Goal: Task Accomplishment & Management: Complete application form

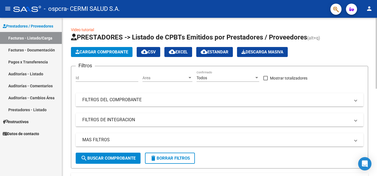
click at [92, 57] on app-list-header "PRESTADORES -> Listado de CPBTs Emitidos por Prestadores / Proveedores (alt+q) …" at bounding box center [220, 100] width 298 height 135
click at [92, 56] on button "Cargar Comprobante" at bounding box center [102, 52] width 62 height 10
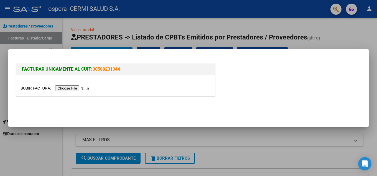
click at [75, 84] on div at bounding box center [115, 85] width 199 height 21
click at [75, 87] on input "file" at bounding box center [56, 88] width 70 height 6
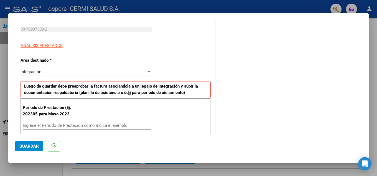
scroll to position [111, 0]
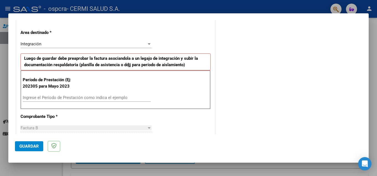
click at [101, 100] on input "Ingrese el Período de Prestación como indica el ejemplo" at bounding box center [87, 97] width 128 height 5
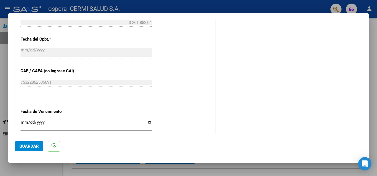
scroll to position [361, 0]
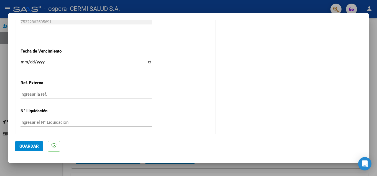
type input "202507"
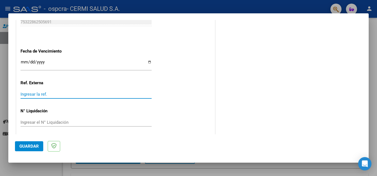
click at [132, 94] on input "Ingresar la ref." at bounding box center [86, 94] width 131 height 5
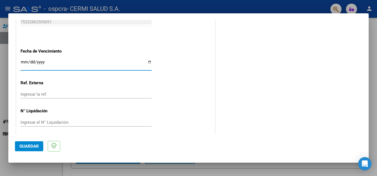
click at [130, 68] on input "Ingresar la fecha" at bounding box center [86, 64] width 131 height 9
type input "[DATE]"
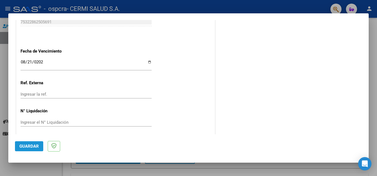
click at [24, 149] on button "Guardar" at bounding box center [29, 146] width 28 height 10
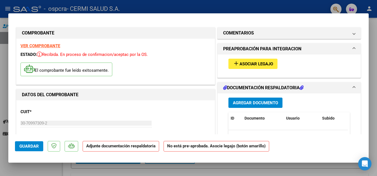
click at [258, 103] on span "Agregar Documento" at bounding box center [255, 102] width 45 height 5
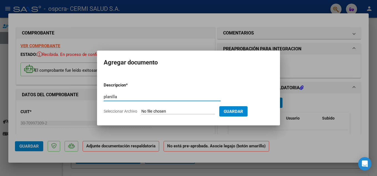
type input "planilla"
click at [195, 111] on input "Seleccionar Archivo" at bounding box center [179, 111] width 74 height 5
type input "C:\fakepath\[PERSON_NAME].pdf"
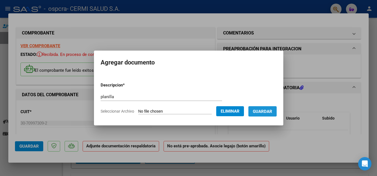
click at [277, 114] on button "Guardar" at bounding box center [263, 111] width 28 height 10
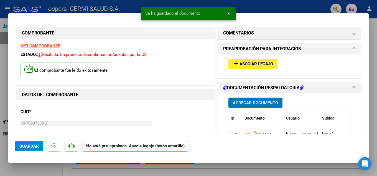
click at [259, 65] on span "Asociar Legajo" at bounding box center [257, 63] width 34 height 5
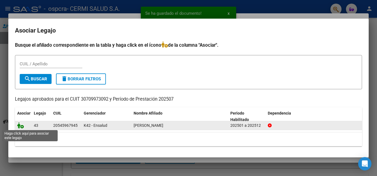
click at [20, 124] on icon at bounding box center [20, 125] width 7 height 6
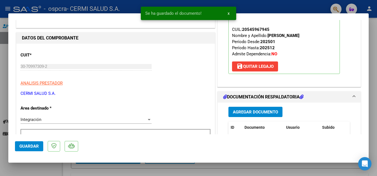
scroll to position [139, 0]
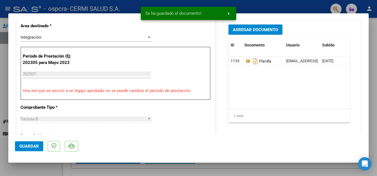
click at [0, 94] on div at bounding box center [188, 88] width 377 height 176
type input "$ 0,00"
